Goal: Find specific page/section: Find specific page/section

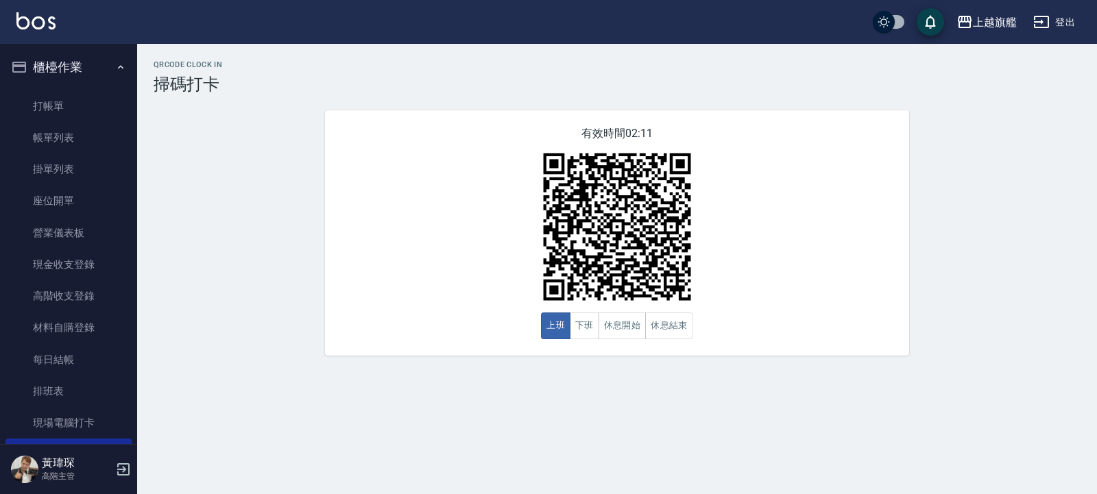
click at [64, 69] on button "櫃檯作業" at bounding box center [68, 67] width 126 height 36
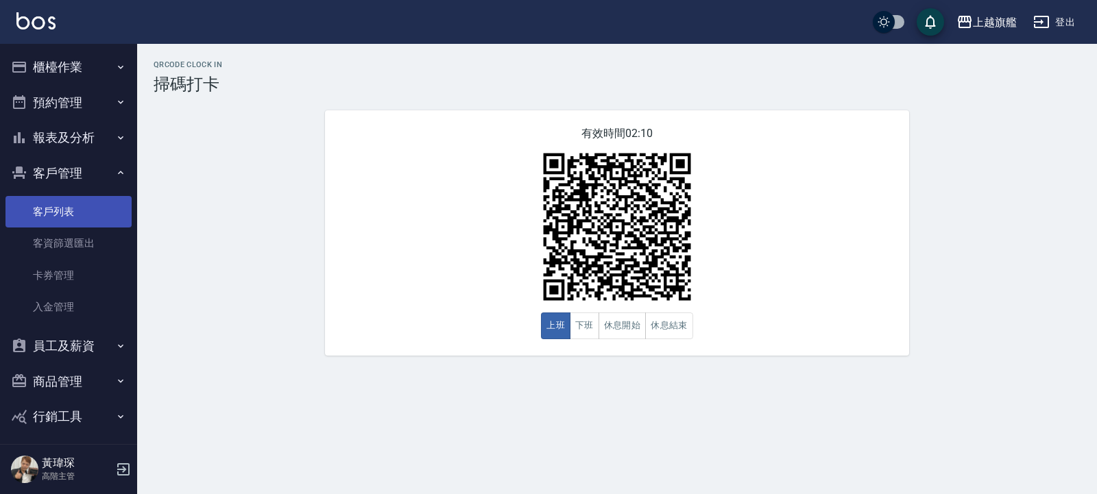
click at [62, 200] on link "客戶列表" at bounding box center [68, 212] width 126 height 32
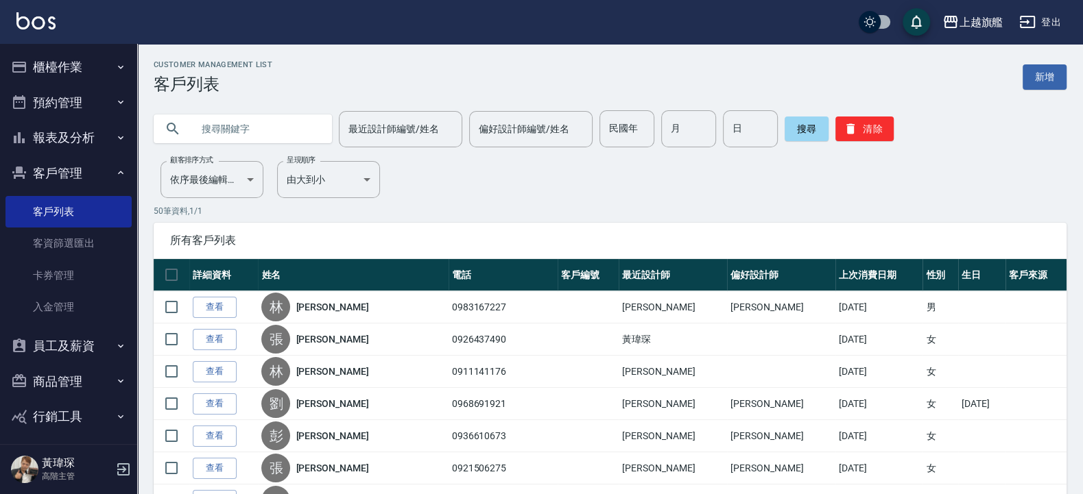
click at [233, 131] on input "text" at bounding box center [256, 128] width 129 height 37
type input "牛"
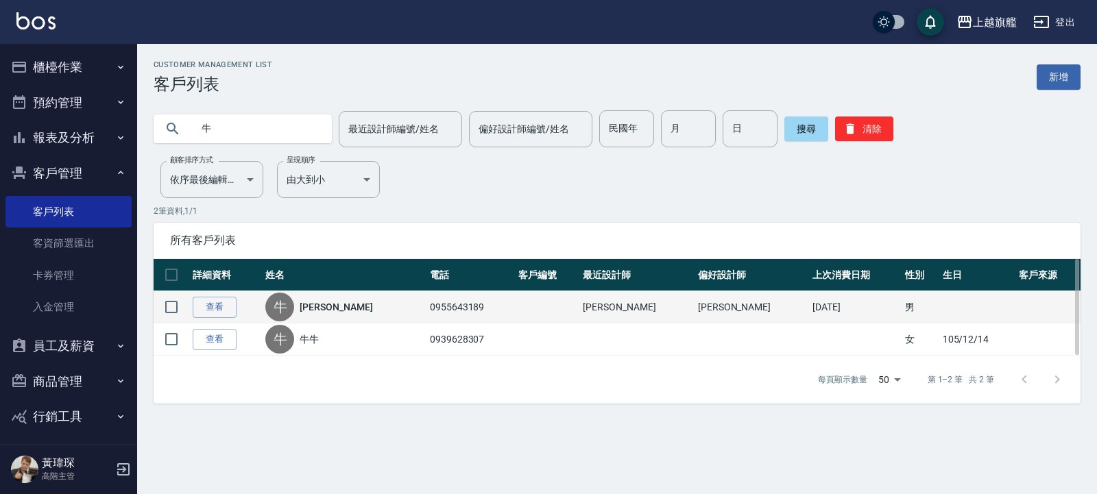
click at [312, 305] on div "牛 牛夢駒" at bounding box center [343, 307] width 157 height 29
click at [323, 312] on link "[PERSON_NAME]" at bounding box center [336, 307] width 73 height 14
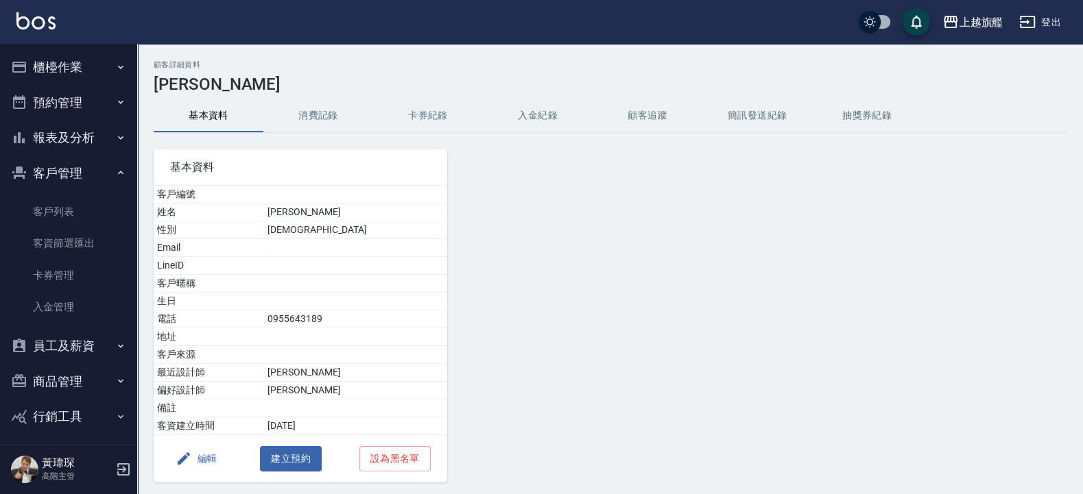
click at [662, 119] on button "顧客追蹤" at bounding box center [647, 115] width 110 height 33
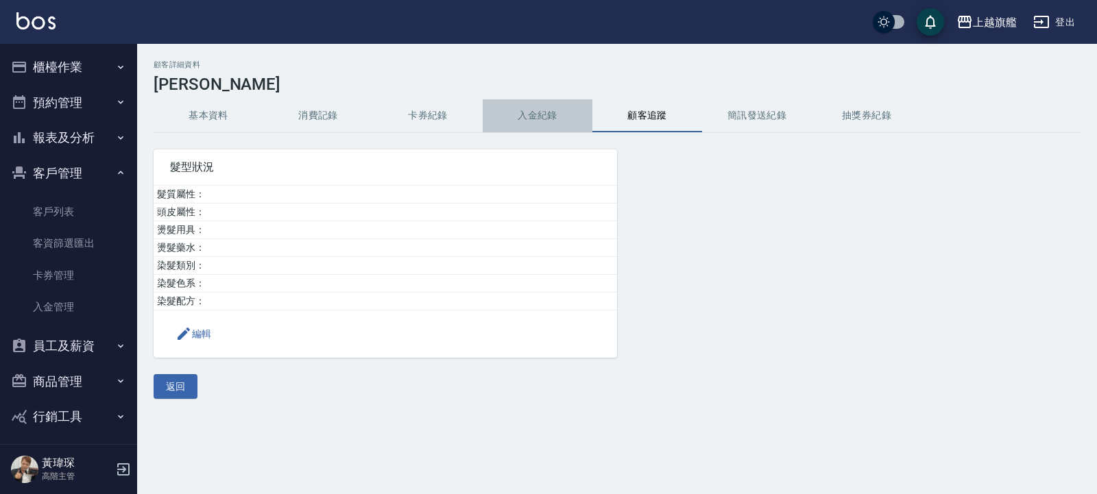
click at [545, 110] on button "入金紀錄" at bounding box center [538, 115] width 110 height 33
